Goal: Task Accomplishment & Management: Complete application form

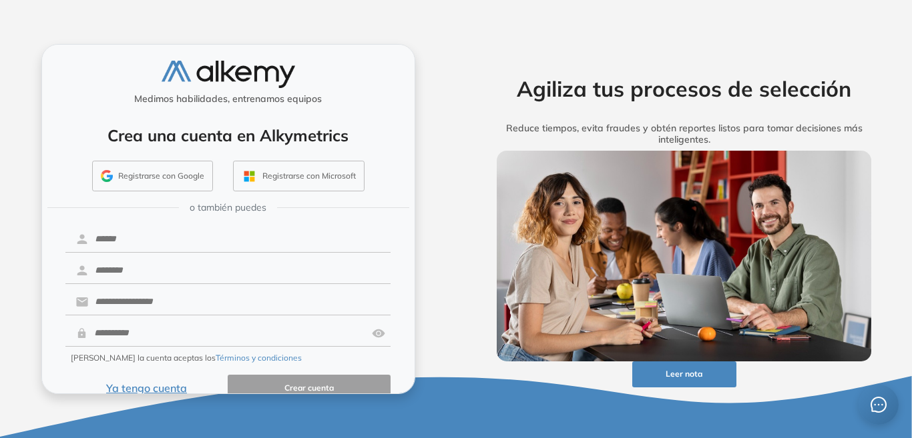
click at [129, 378] on button "Ya tengo cuenta" at bounding box center [146, 388] width 163 height 26
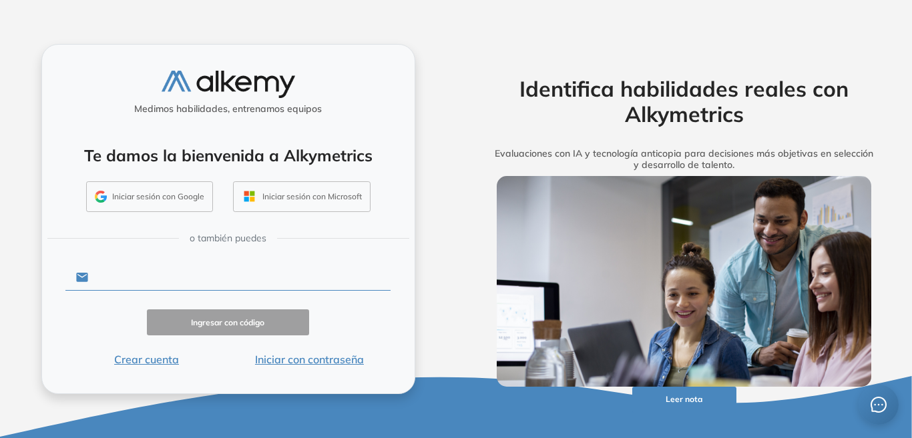
click at [166, 274] on input "text" at bounding box center [239, 277] width 302 height 25
type input "**********"
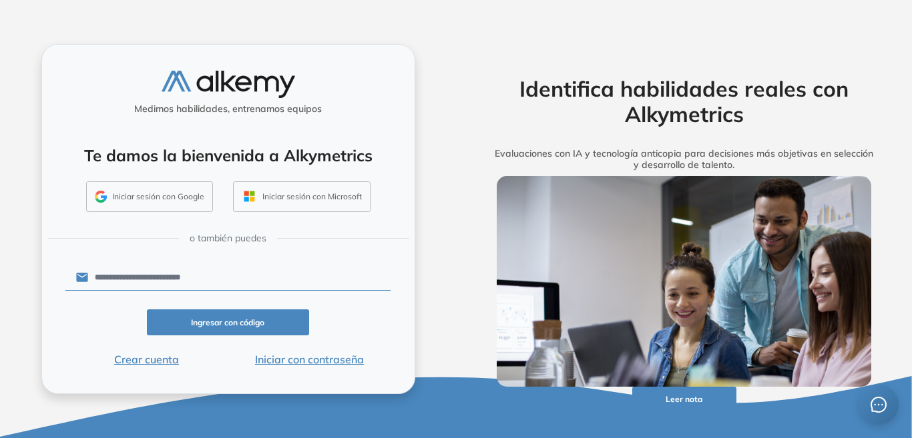
click at [216, 316] on button "Ingresar con código" at bounding box center [228, 323] width 163 height 26
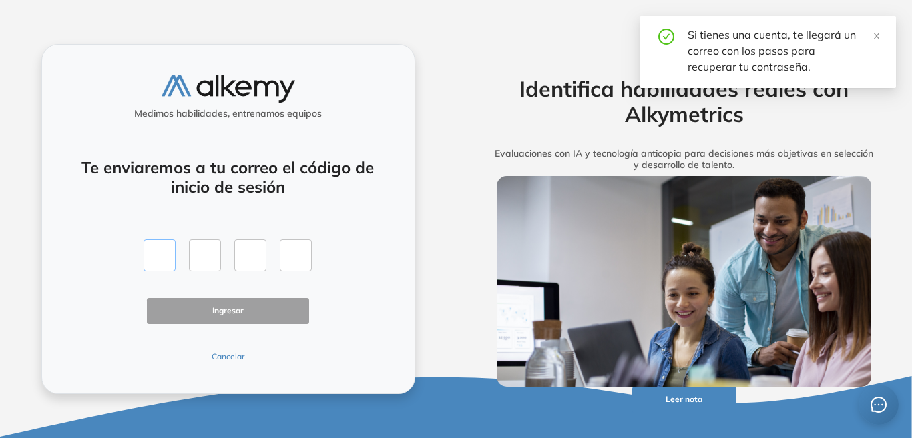
click at [161, 257] on input "text" at bounding box center [159, 256] width 32 height 32
type input "*"
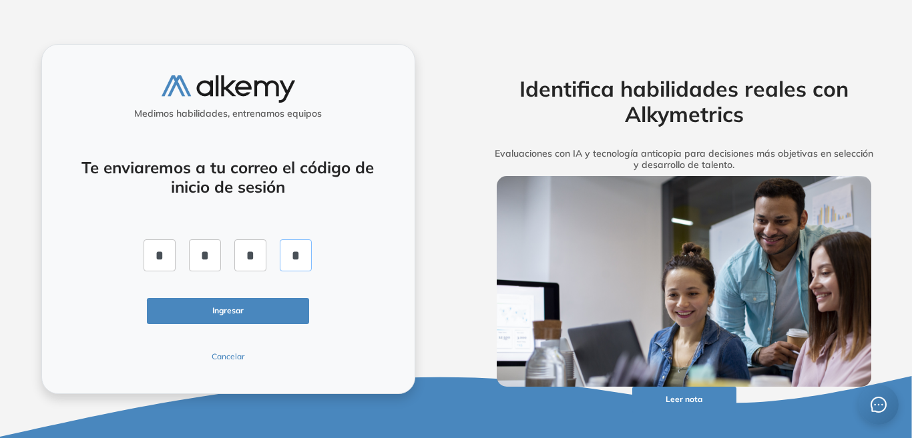
type input "*"
click at [206, 310] on button "Ingresar" at bounding box center [228, 311] width 163 height 26
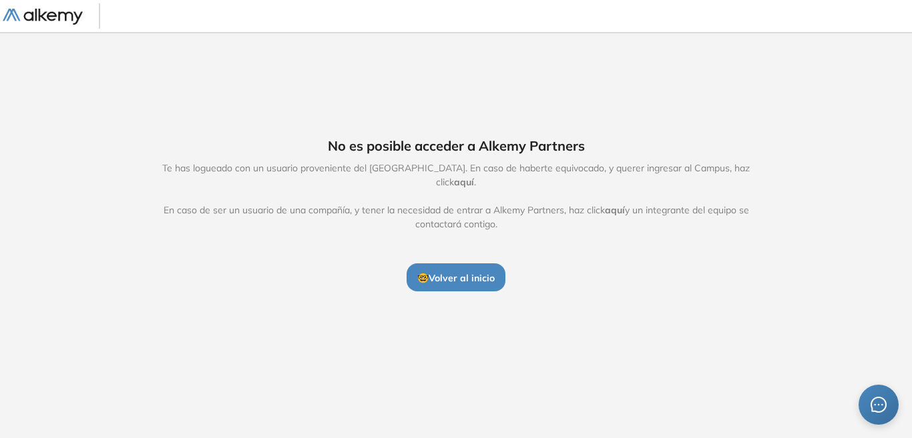
click at [474, 176] on span "aquí" at bounding box center [464, 182] width 20 height 12
